Goal: Information Seeking & Learning: Learn about a topic

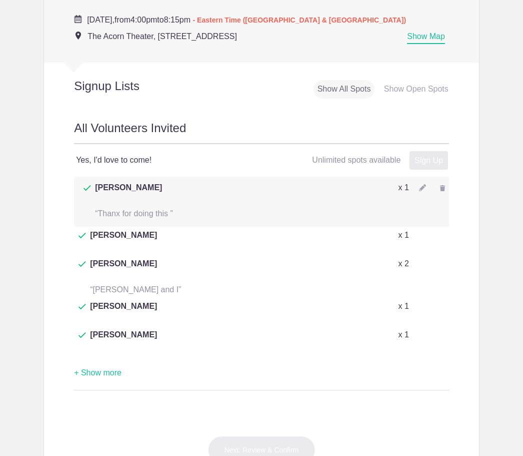
scroll to position [478, 0]
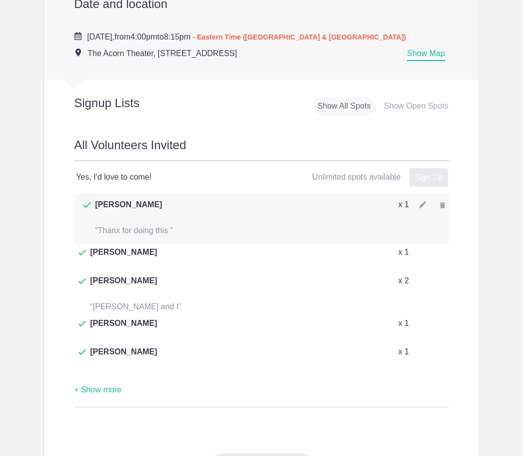
click at [100, 374] on button "+ Show more" at bounding box center [98, 390] width 48 height 32
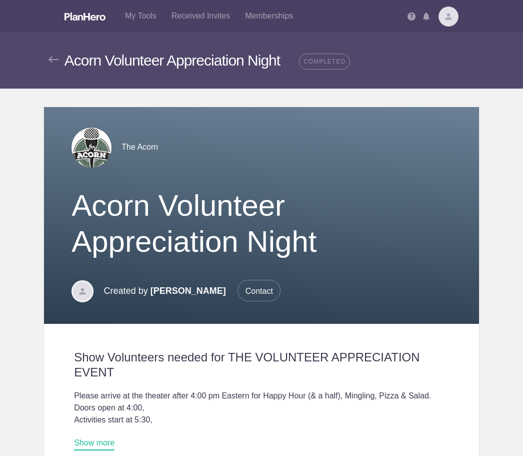
click at [85, 327] on div "Show Volunteers needed for THE VOLUNTEER APPRECIATION EVENT Please arrive at th…" at bounding box center [261, 391] width 435 height 135
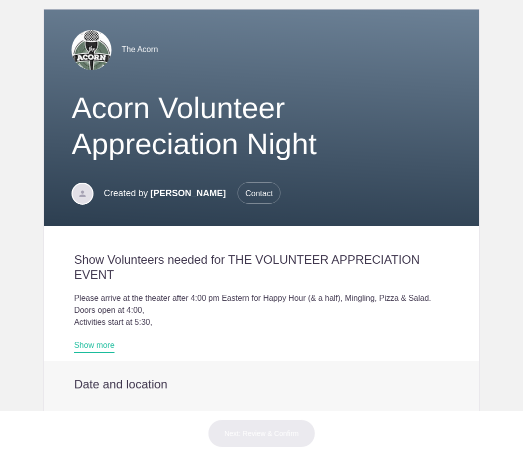
scroll to position [103, 0]
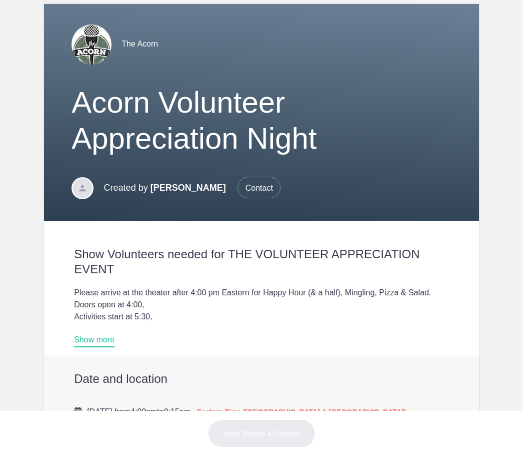
click at [91, 335] on link "Show more" at bounding box center [94, 341] width 41 height 12
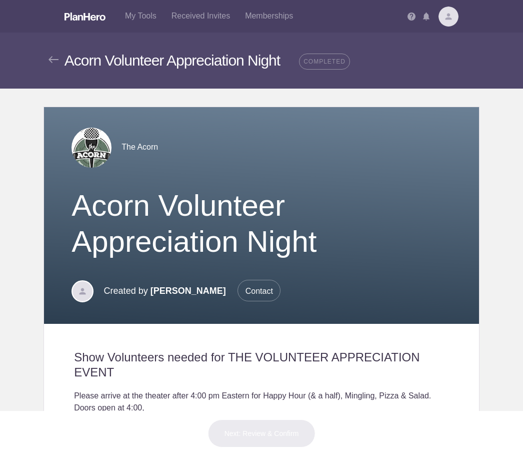
scroll to position [0, 0]
click at [197, 18] on link "Received Invites" at bounding box center [201, 16] width 74 height 32
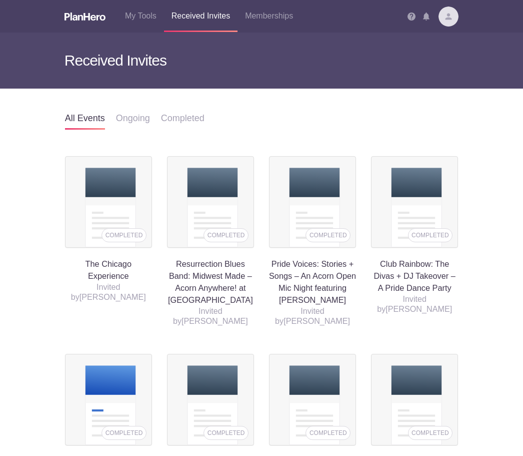
click at [453, 25] on img at bounding box center [449, 17] width 20 height 20
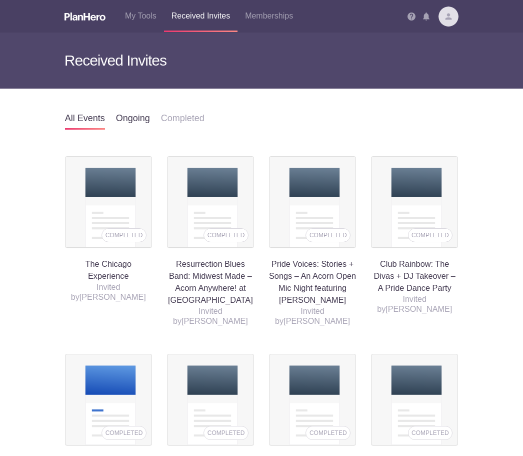
click at [130, 112] on link "Ongoing" at bounding box center [133, 118] width 34 height 23
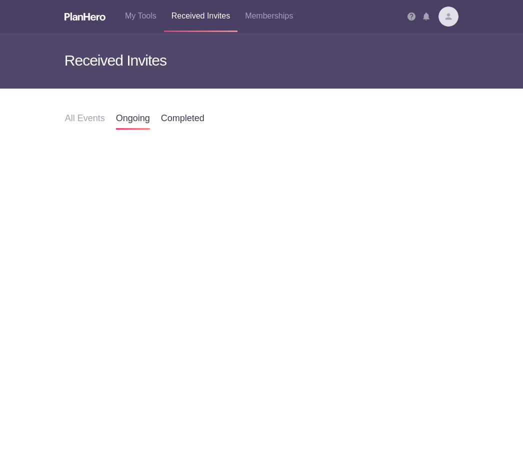
click at [187, 114] on link "Completed" at bounding box center [183, 118] width 44 height 23
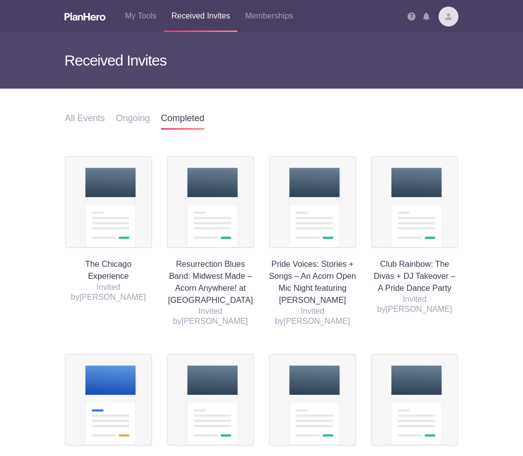
click at [78, 19] on img at bounding box center [85, 17] width 41 height 8
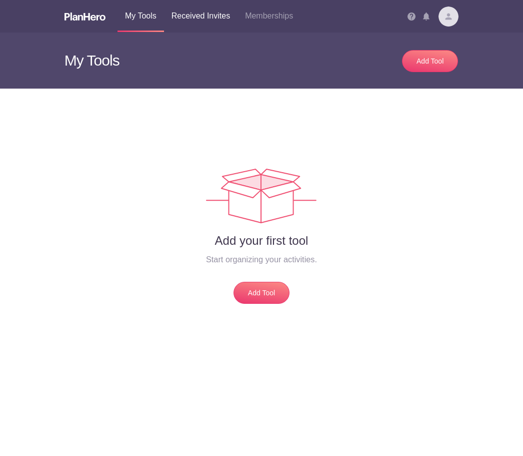
click at [191, 18] on link "Received Invites" at bounding box center [201, 16] width 74 height 32
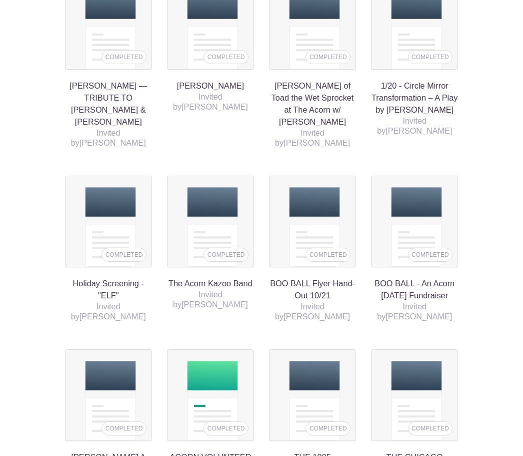
scroll to position [2267, 0]
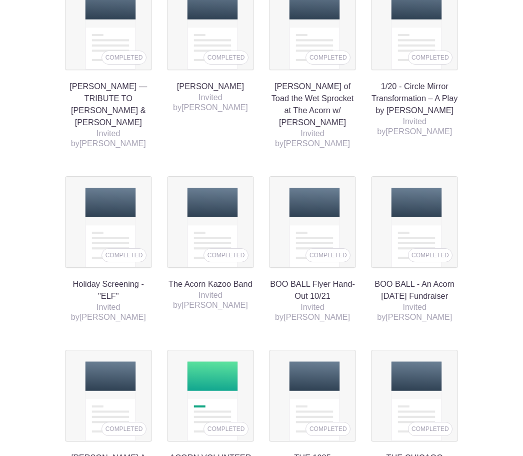
click at [117, 350] on h4 "[PERSON_NAME] A Benefit Concert for Neighbor By Neighbor" at bounding box center [108, 419] width 87 height 138
